Goal: Task Accomplishment & Management: Complete application form

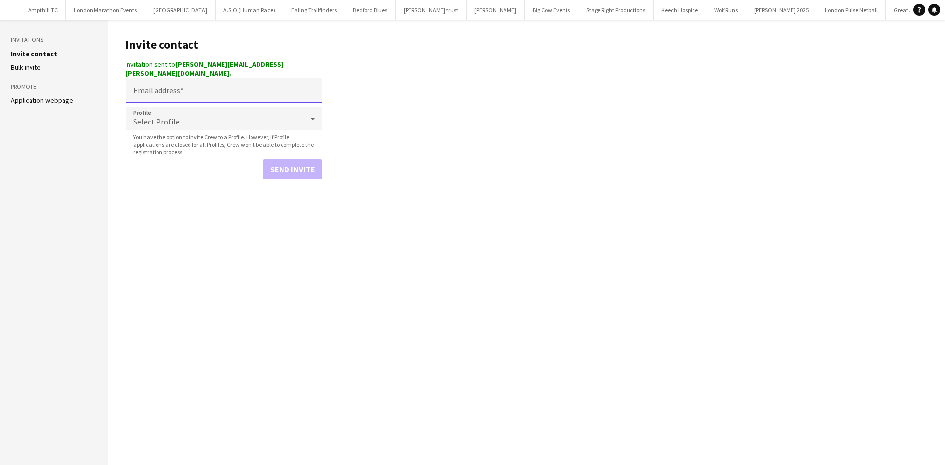
click at [205, 87] on input "Email address" at bounding box center [223, 90] width 197 height 25
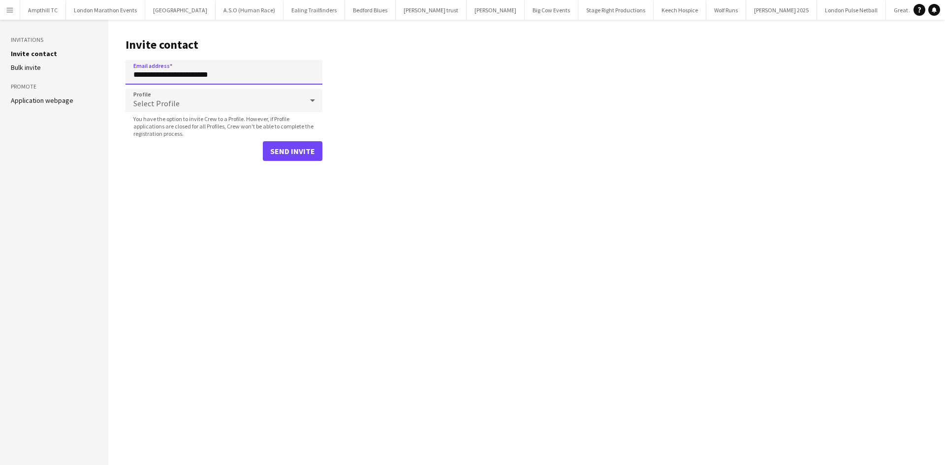
type input "**********"
click at [227, 93] on div "Select Profile" at bounding box center [213, 101] width 177 height 24
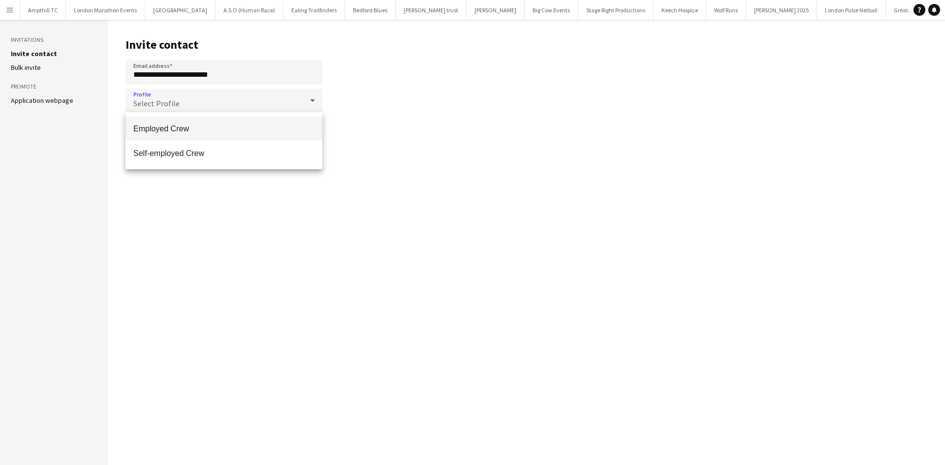
click at [226, 121] on mat-option "Employed Crew" at bounding box center [223, 128] width 197 height 25
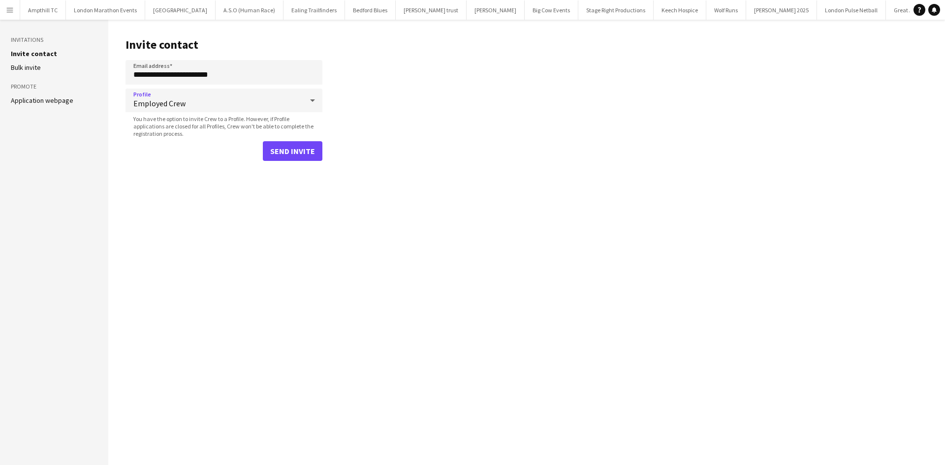
click at [288, 139] on form "**********" at bounding box center [223, 110] width 197 height 101
click at [276, 153] on button "Send invite" at bounding box center [293, 151] width 60 height 20
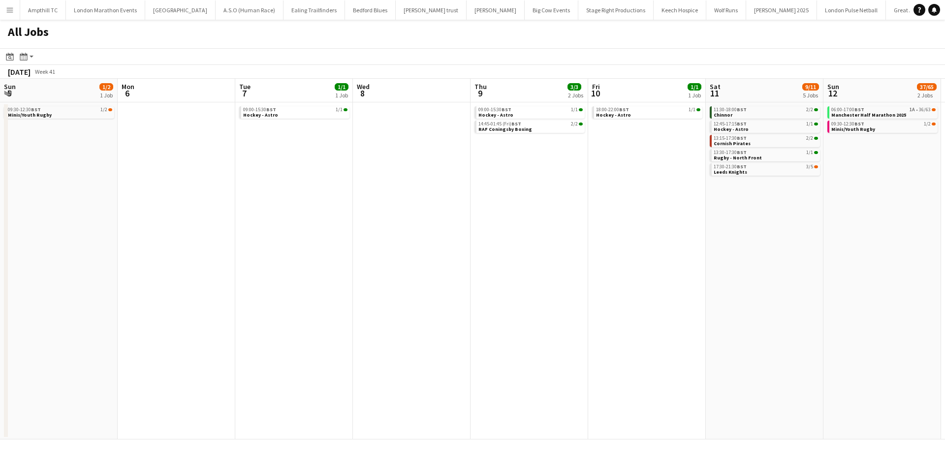
scroll to position [0, 290]
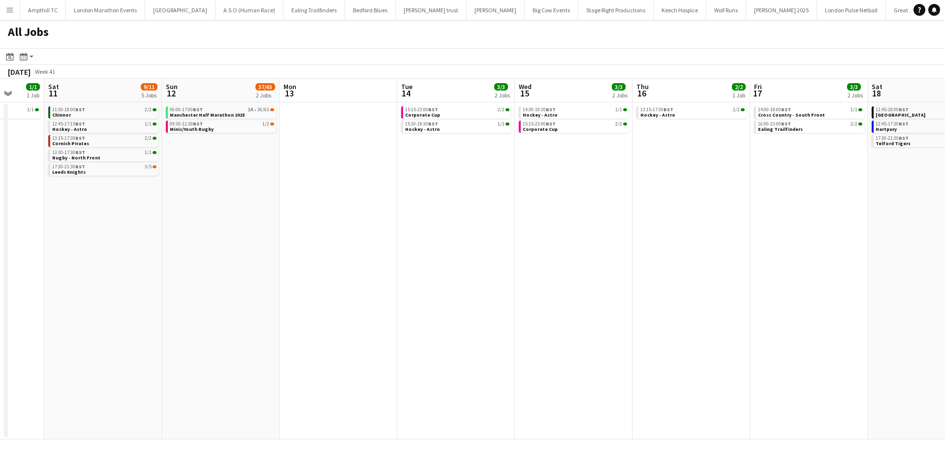
drag, startPoint x: 734, startPoint y: 223, endPoint x: 441, endPoint y: 220, distance: 292.8
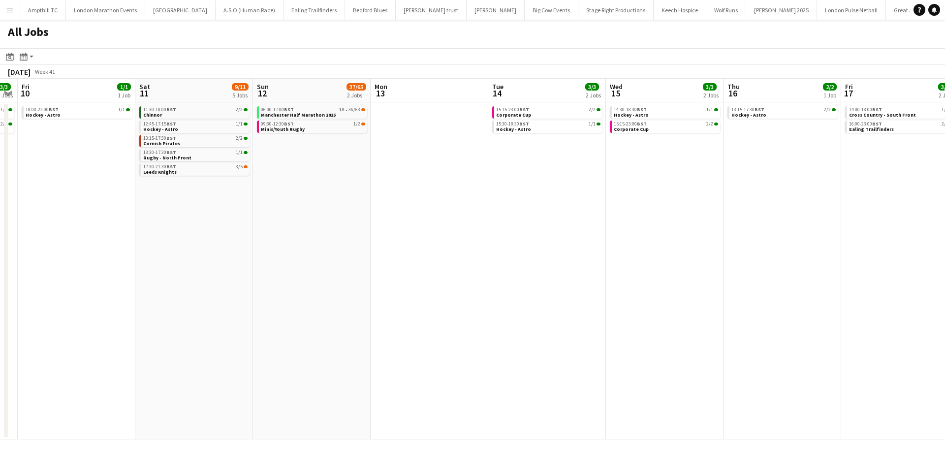
click at [229, 253] on app-calendar-viewport "Tue 7 1/1 1 Job Wed 8 Thu 9 3/3 2 Jobs Fri 10 1/1 1 Job Sat 11 9/11 5 Jobs Sun …" at bounding box center [472, 259] width 945 height 361
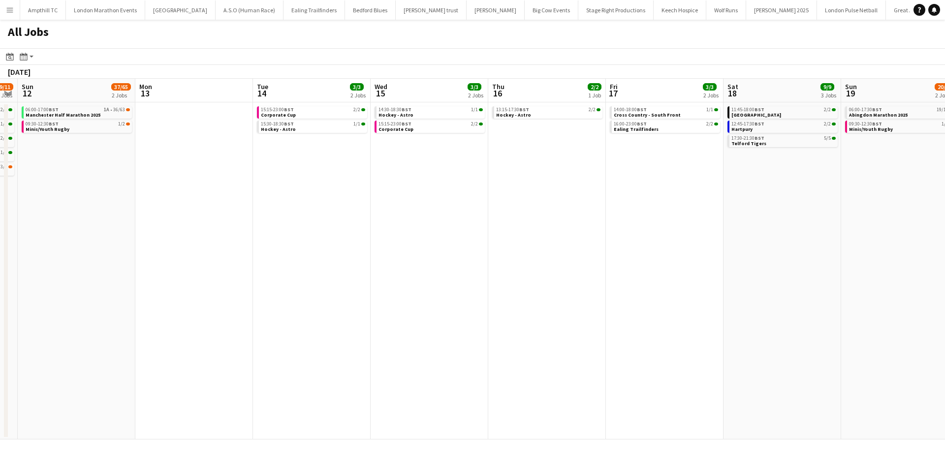
click at [269, 227] on app-all-jobs "All Jobs Date picker SEP 2025 SEP 2025 Monday M Tuesday T Wednesday W Thursday …" at bounding box center [472, 230] width 945 height 420
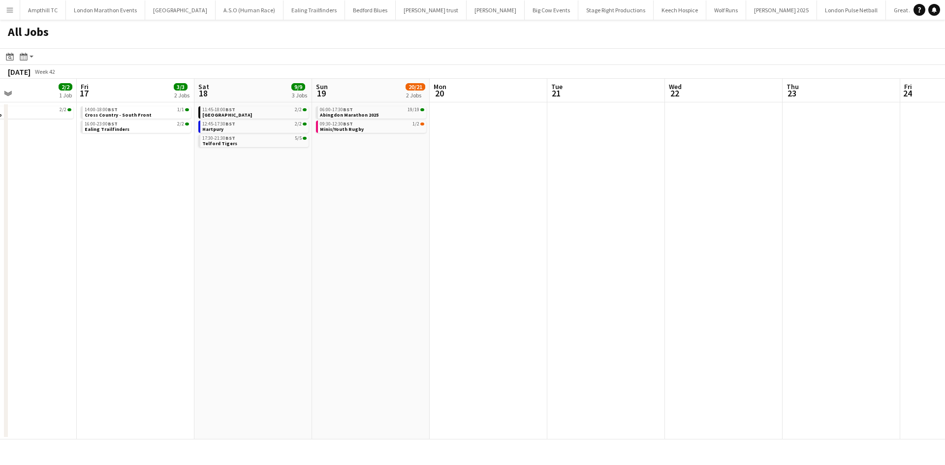
scroll to position [0, 319]
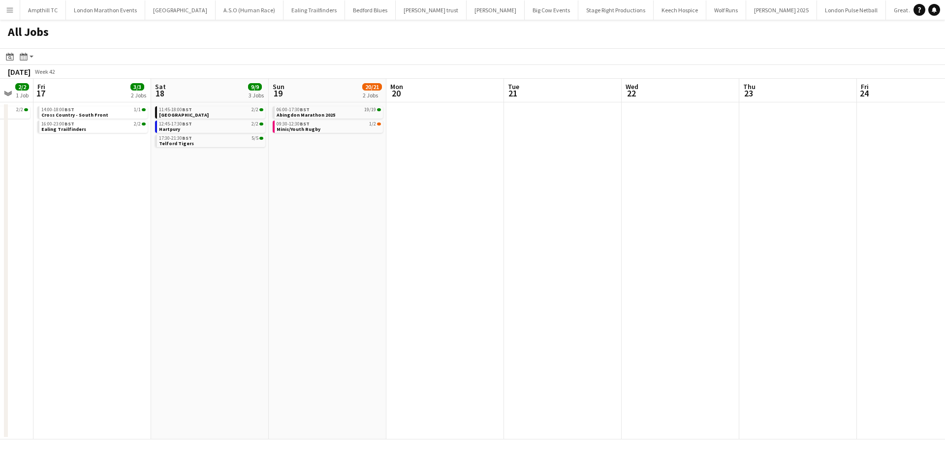
click at [297, 238] on app-calendar-viewport "Tue 14 3/3 2 Jobs Wed 15 3/3 2 Jobs Thu 16 2/2 1 Job Fri 17 3/3 2 Jobs Sat 18 9…" at bounding box center [472, 259] width 945 height 361
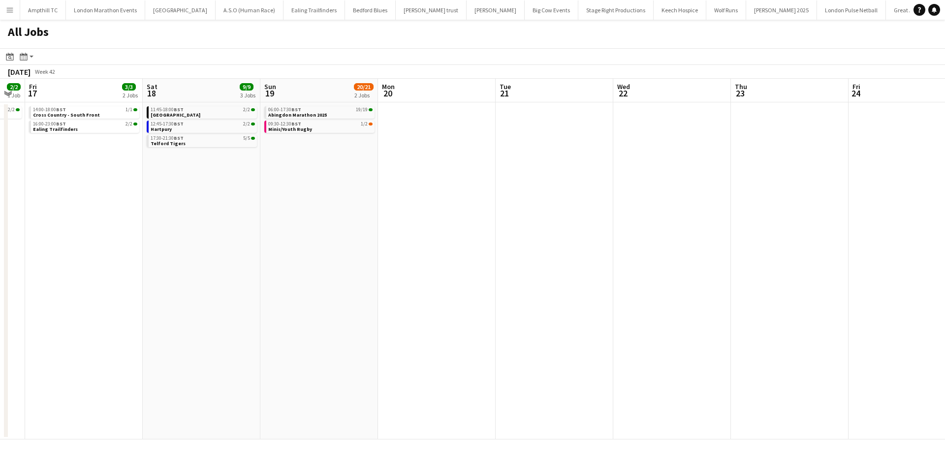
click at [308, 228] on app-all-jobs "All Jobs Date picker SEP 2025 SEP 2025 Monday M Tuesday T Wednesday W Thursday …" at bounding box center [472, 230] width 945 height 420
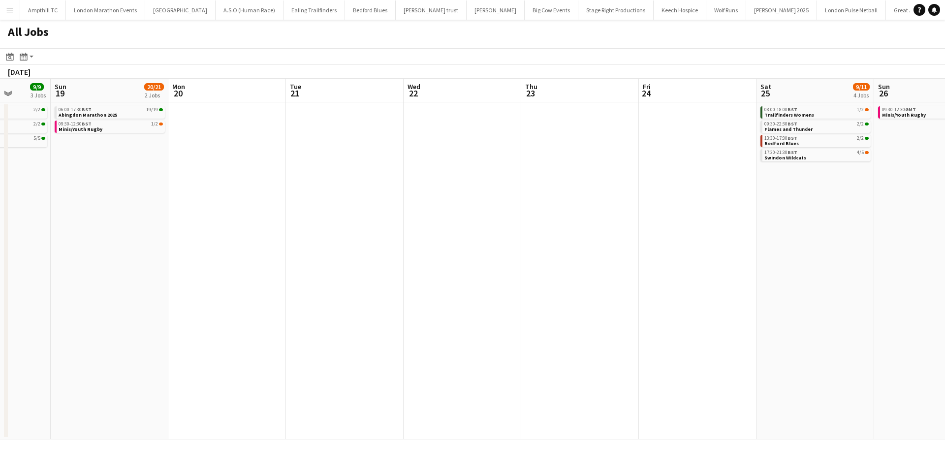
drag, startPoint x: 535, startPoint y: 229, endPoint x: 284, endPoint y: 232, distance: 250.9
click at [296, 232] on app-calendar-viewport "Thu 16 2/2 1 Job Fri 17 3/3 2 Jobs Sat 18 9/9 3 Jobs Sun 19 20/21 2 Jobs Mon 20…" at bounding box center [472, 259] width 945 height 361
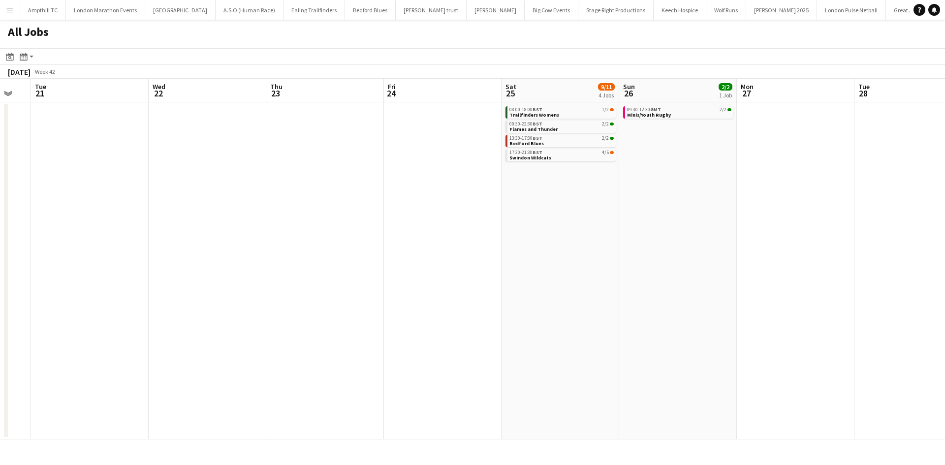
click at [260, 250] on app-all-jobs "All Jobs Date picker SEP 2025 SEP 2025 Monday M Tuesday T Wednesday W Thursday …" at bounding box center [472, 230] width 945 height 420
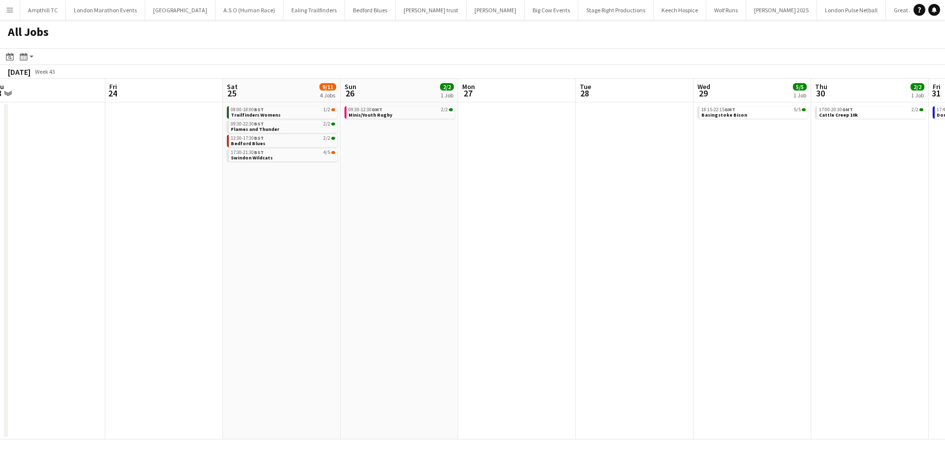
drag, startPoint x: 569, startPoint y: 261, endPoint x: 242, endPoint y: 264, distance: 326.7
click at [283, 265] on app-calendar-viewport "Mon 20 Tue 21 Wed 22 Thu 23 Fri 24 Sat 25 9/11 4 Jobs Sun 26 2/2 1 Job Mon 27 T…" at bounding box center [472, 259] width 945 height 361
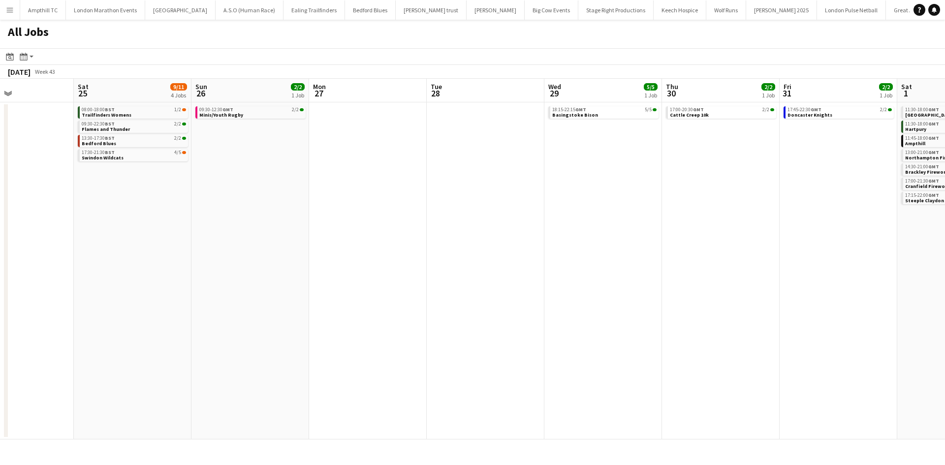
click at [368, 280] on app-all-jobs "All Jobs Date picker SEP 2025 SEP 2025 Monday M Tuesday T Wednesday W Thursday …" at bounding box center [472, 230] width 945 height 420
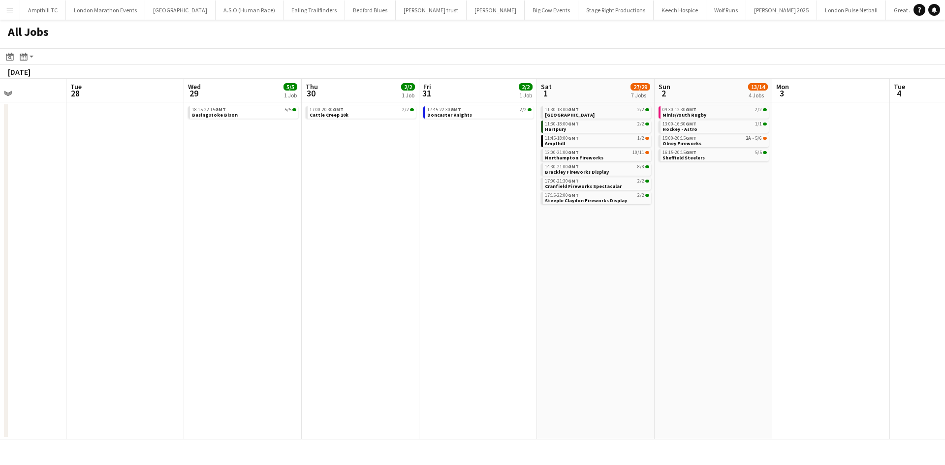
drag, startPoint x: 651, startPoint y: 284, endPoint x: 311, endPoint y: 284, distance: 339.5
click at [323, 284] on app-calendar-viewport "Fri 24 Sat 25 9/11 4 Jobs Sun 26 2/2 1 Job Mon 27 Tue 28 Wed 29 5/5 1 Job Thu 3…" at bounding box center [472, 259] width 945 height 361
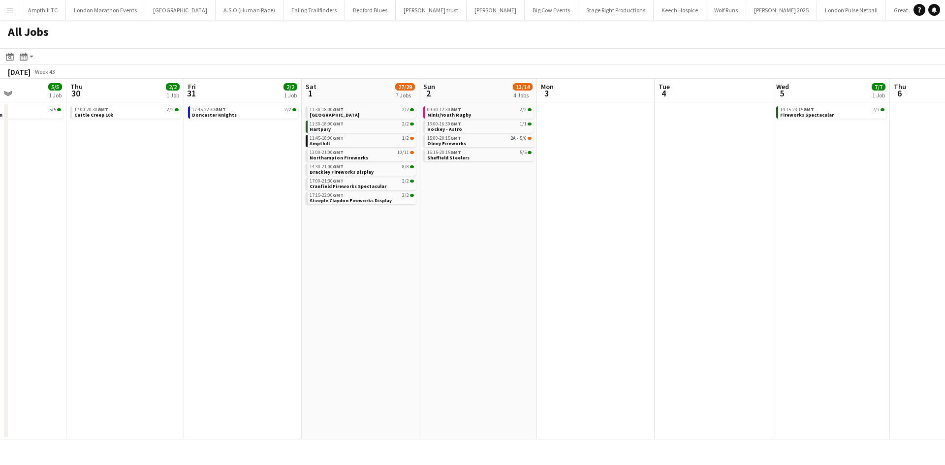
drag, startPoint x: 567, startPoint y: 288, endPoint x: 255, endPoint y: 288, distance: 312.4
click at [261, 288] on app-calendar-viewport "Mon 27 Tue 28 Wed 29 5/5 1 Job Thu 30 2/2 1 Job Fri 31 2/2 1 Job Sat 1 27/29 7 …" at bounding box center [472, 259] width 945 height 361
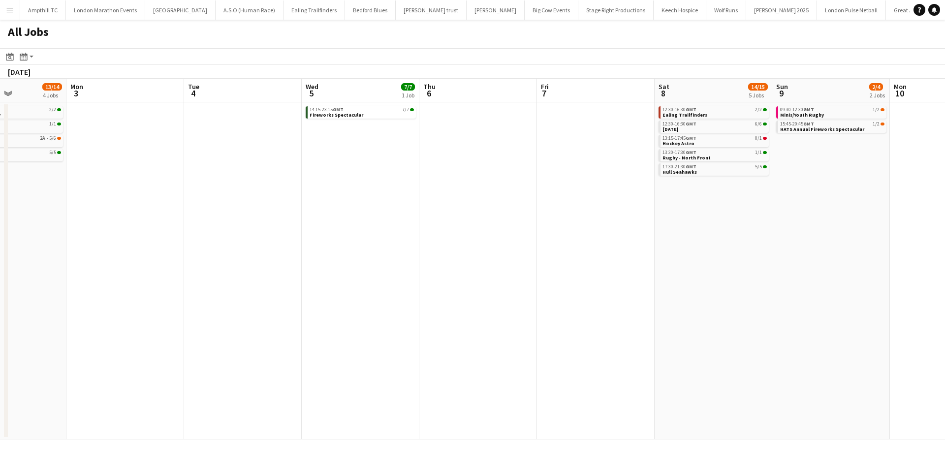
scroll to position [0, 358]
